Goal: Information Seeking & Learning: Learn about a topic

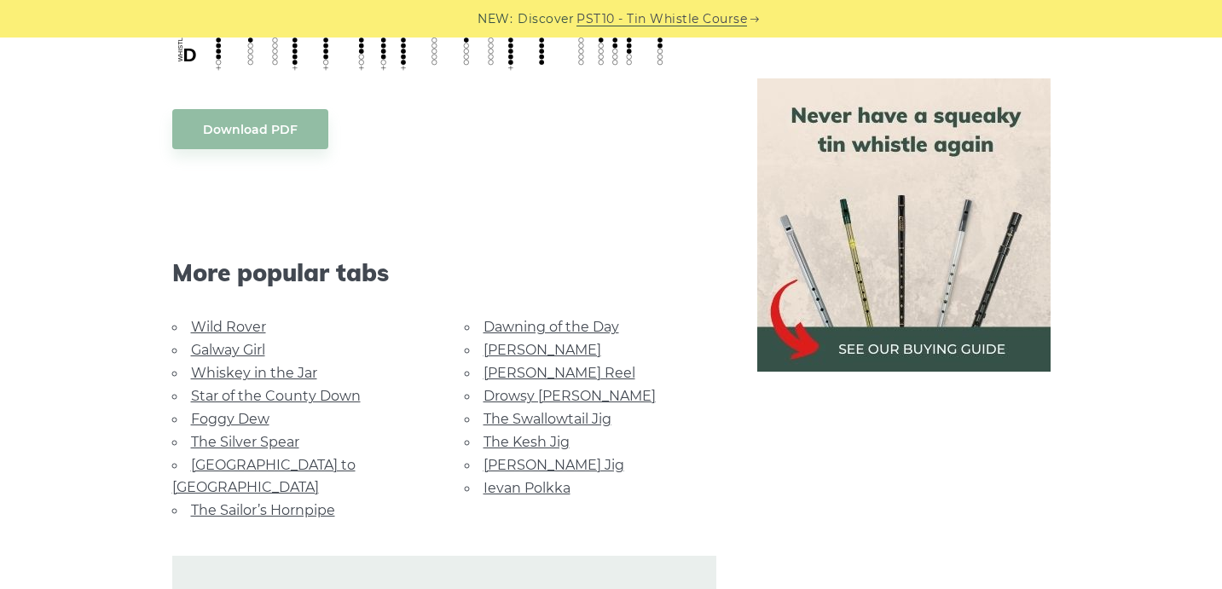
scroll to position [1203, 0]
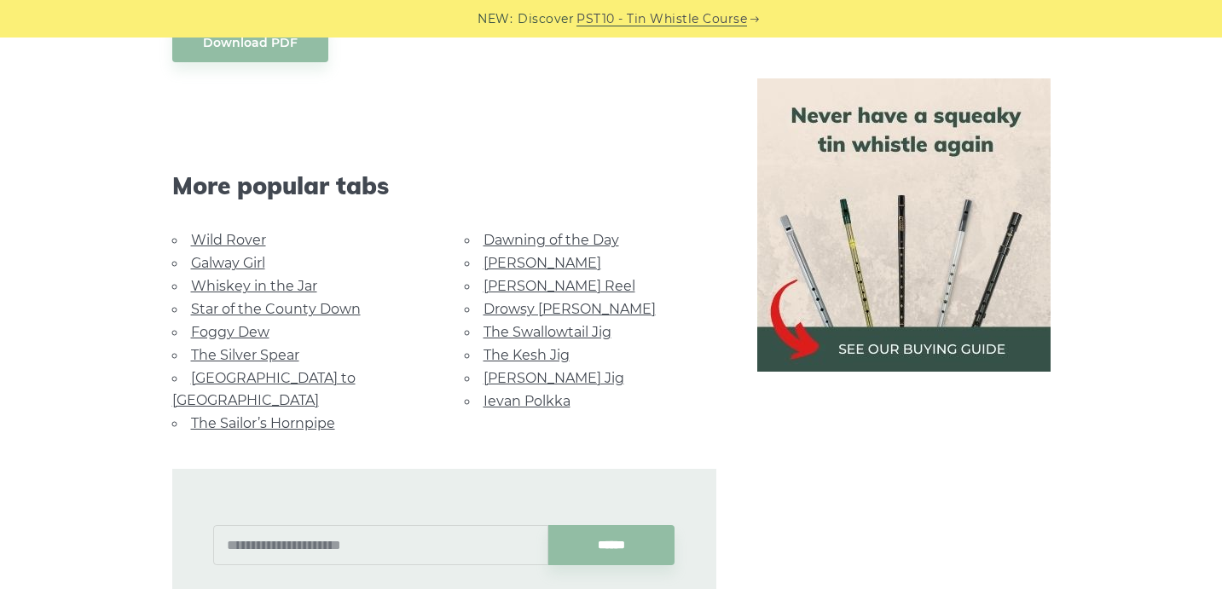
click at [240, 243] on link "Wild Rover" at bounding box center [228, 240] width 75 height 16
click at [236, 258] on link "Galway Girl" at bounding box center [228, 263] width 74 height 16
click at [275, 305] on link "Star of the County Down" at bounding box center [276, 309] width 170 height 16
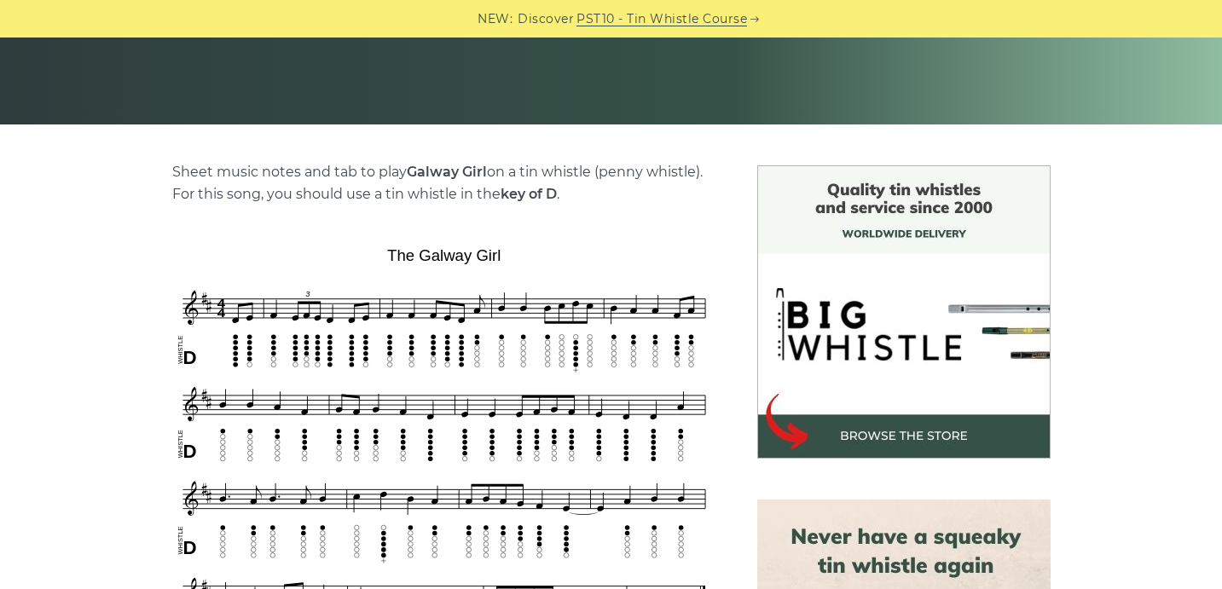
scroll to position [484, 0]
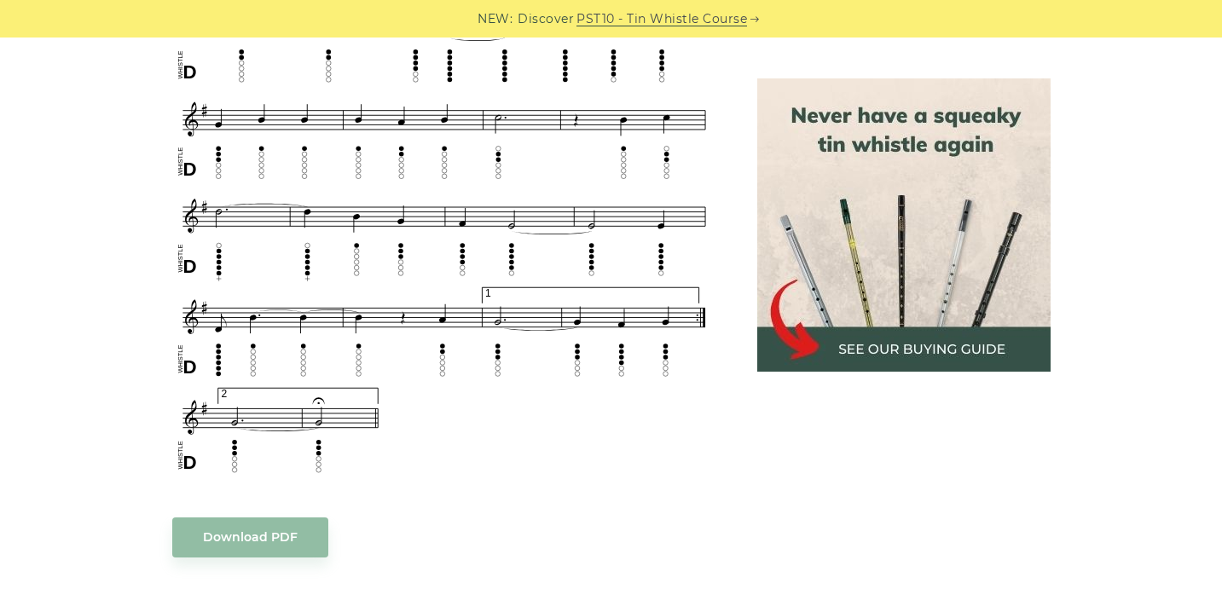
scroll to position [1100, 0]
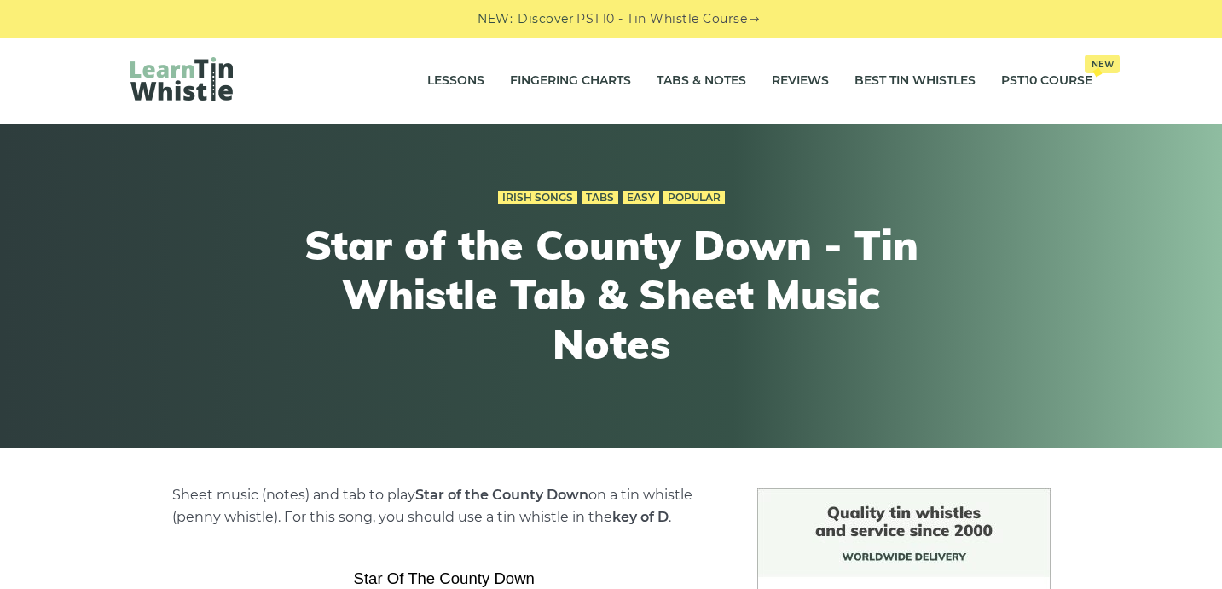
scroll to position [438, 0]
